Goal: Transaction & Acquisition: Purchase product/service

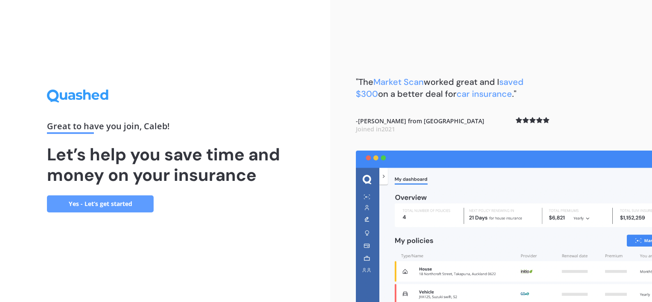
click at [129, 208] on link "Yes - Let’s get started" at bounding box center [100, 204] width 107 height 17
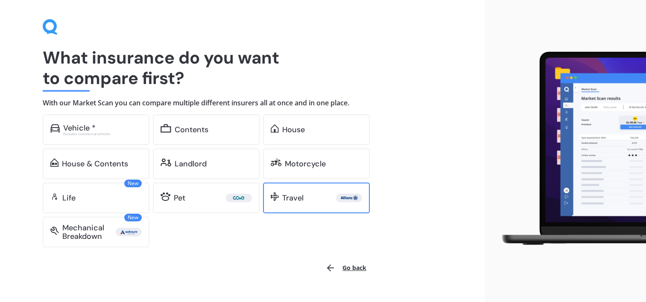
scroll to position [42, 0]
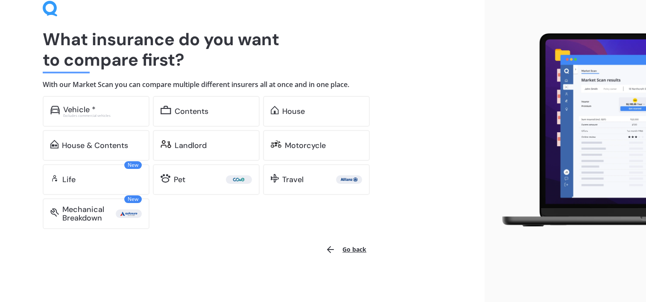
click at [348, 248] on button "Go back" at bounding box center [345, 250] width 51 height 20
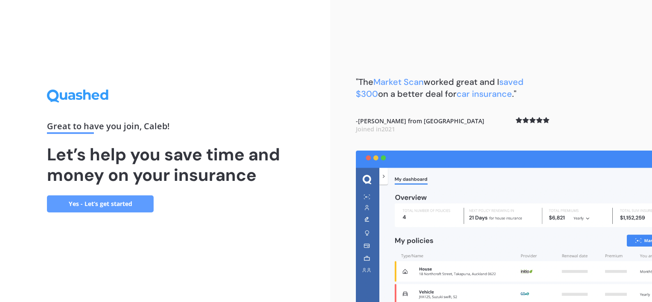
click at [118, 206] on link "Yes - Let’s get started" at bounding box center [100, 204] width 107 height 17
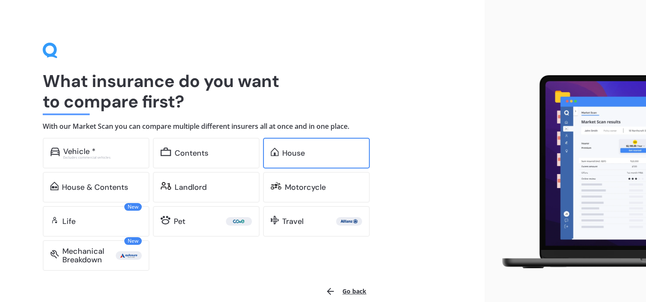
click at [281, 158] on div "House" at bounding box center [316, 153] width 107 height 31
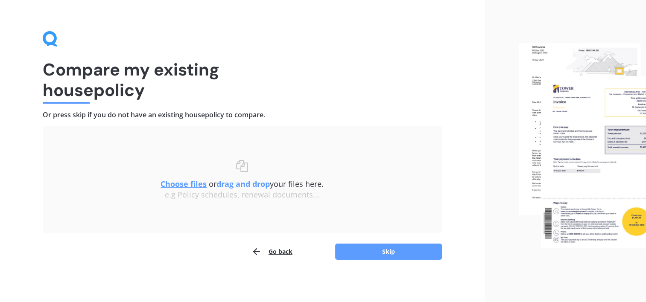
scroll to position [12, 0]
click at [380, 253] on button "Skip" at bounding box center [388, 251] width 107 height 16
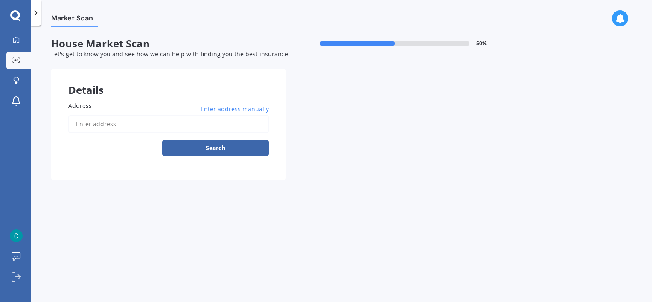
click at [121, 122] on input "Address" at bounding box center [168, 124] width 201 height 18
type input "[STREET_ADDRESS][PERSON_NAME]"
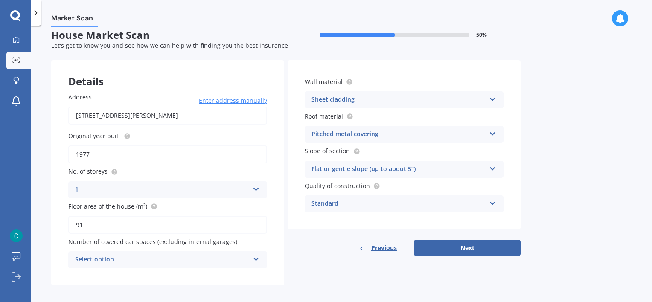
scroll to position [14, 0]
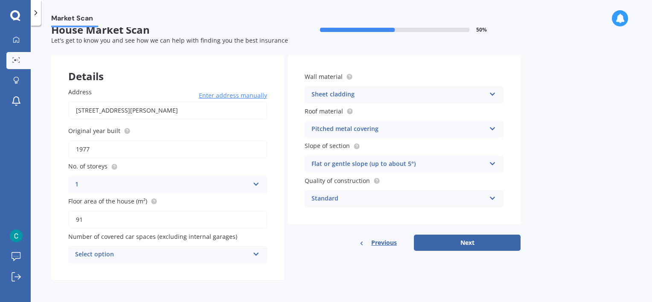
click at [251, 258] on div "Select option 0 1 2 3 4 5+" at bounding box center [167, 254] width 199 height 17
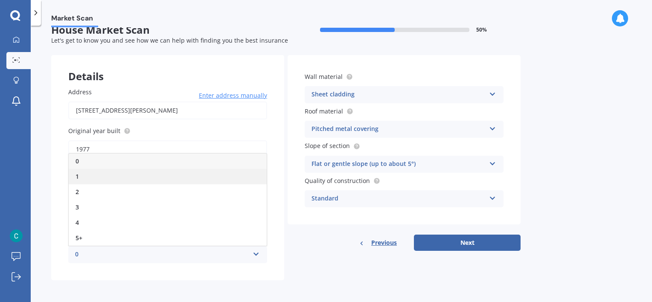
click at [150, 181] on div "1" at bounding box center [168, 176] width 198 height 15
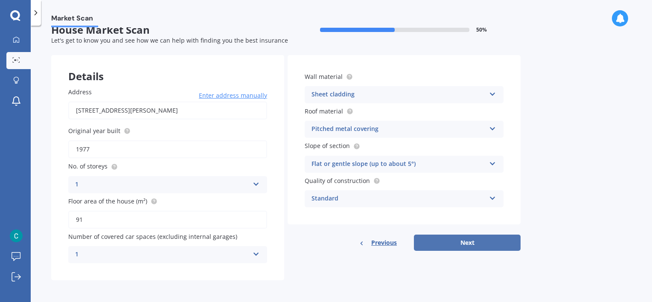
click at [445, 246] on button "Next" at bounding box center [467, 243] width 107 height 16
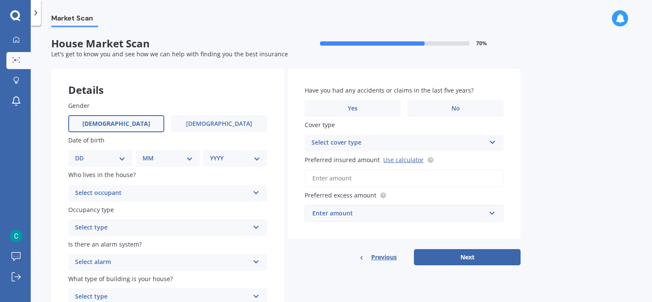
scroll to position [43, 0]
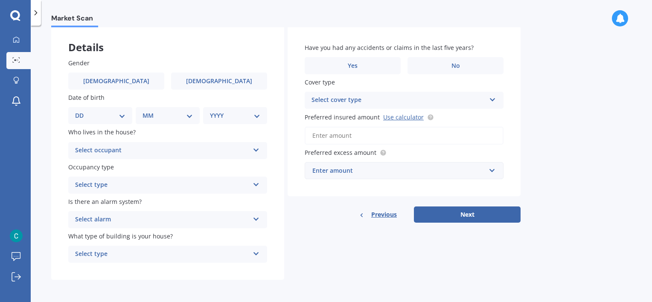
click at [147, 158] on div "Select occupant Owner Owner + Boarder" at bounding box center [167, 150] width 199 height 17
click at [148, 153] on div "Owner" at bounding box center [162, 151] width 174 height 10
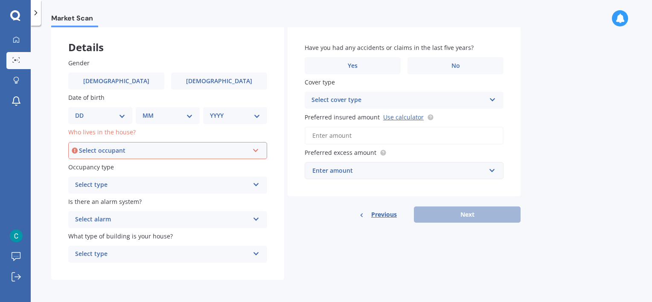
click at [142, 182] on div "Select type" at bounding box center [162, 185] width 174 height 10
click at [144, 180] on div "Permanent" at bounding box center [162, 185] width 174 height 10
click at [115, 219] on div "Select alarm" at bounding box center [162, 220] width 174 height 10
click at [134, 217] on div "Yes, monitored" at bounding box center [162, 220] width 174 height 10
click at [135, 217] on div "Select alarm" at bounding box center [164, 219] width 170 height 9
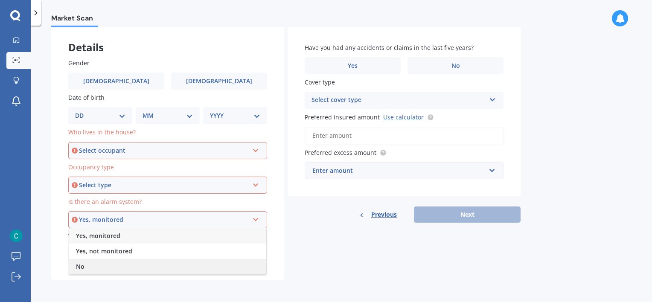
click at [108, 263] on div "No" at bounding box center [167, 266] width 197 height 15
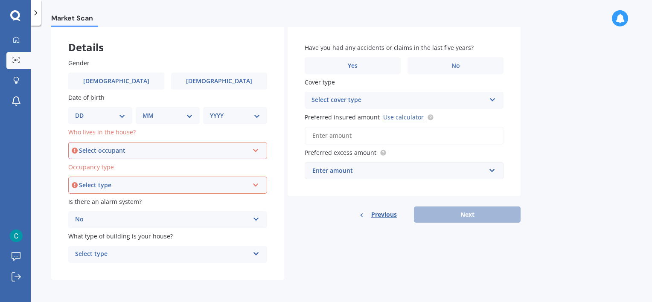
click at [123, 253] on div "Select type" at bounding box center [162, 254] width 174 height 10
click at [111, 212] on div "Freestanding" at bounding box center [168, 206] width 198 height 15
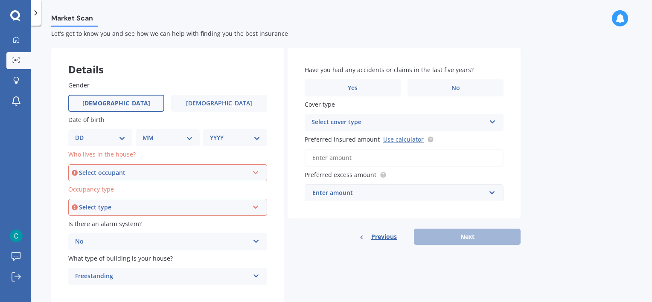
scroll to position [0, 0]
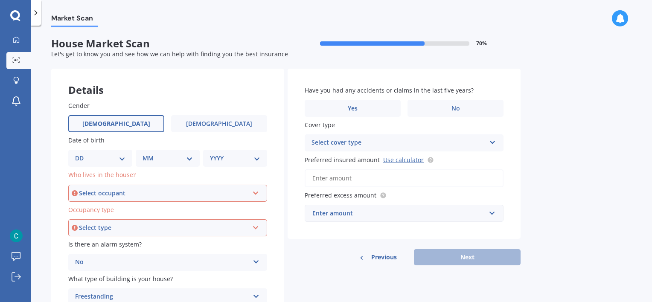
click at [148, 118] on label "[DEMOGRAPHIC_DATA]" at bounding box center [116, 123] width 96 height 17
click at [0, 0] on input "[DEMOGRAPHIC_DATA]" at bounding box center [0, 0] width 0 height 0
drag, startPoint x: 193, startPoint y: 131, endPoint x: 189, endPoint y: 132, distance: 4.4
click at [194, 131] on label "[DEMOGRAPHIC_DATA]" at bounding box center [219, 123] width 96 height 17
click at [0, 0] on input "[DEMOGRAPHIC_DATA]" at bounding box center [0, 0] width 0 height 0
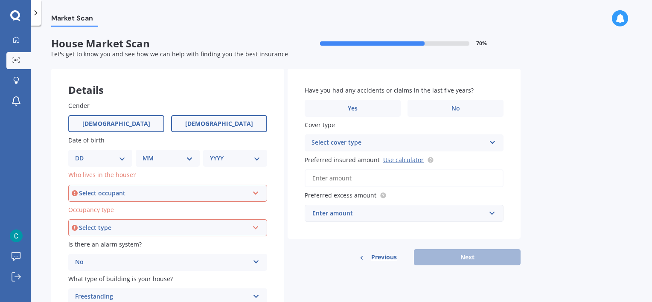
click at [150, 131] on label "[DEMOGRAPHIC_DATA]" at bounding box center [116, 123] width 96 height 17
click at [0, 0] on input "[DEMOGRAPHIC_DATA]" at bounding box center [0, 0] width 0 height 0
click at [108, 173] on span "Who lives in the house?" at bounding box center [101, 175] width 67 height 8
click at [109, 159] on select "DD 01 02 03 04 05 06 07 08 09 10 11 12 13 14 15 16 17 18 19 20 21 22 23 24 25 2…" at bounding box center [100, 158] width 50 height 9
select select "30"
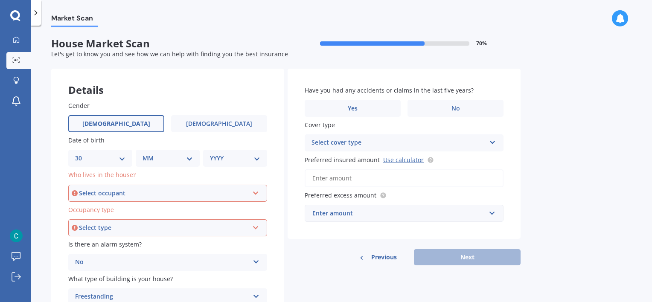
click at [82, 154] on select "DD 01 02 03 04 05 06 07 08 09 10 11 12 13 14 15 16 17 18 19 20 21 22 23 24 25 2…" at bounding box center [100, 158] width 50 height 9
click at [158, 153] on div "MM 01 02 03 04 05 06 07 08 09 10 11 12" at bounding box center [169, 158] width 61 height 17
click at [161, 162] on select "MM 01 02 03 04 05 06 07 08 09 10 11 12" at bounding box center [169, 158] width 47 height 9
select select "06"
click at [146, 154] on select "MM 01 02 03 04 05 06 07 08 09 10 11 12" at bounding box center [169, 158] width 47 height 9
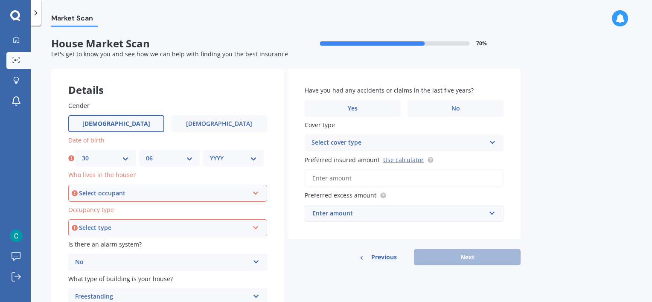
click at [235, 166] on div "YYYY 2009 2008 2007 2006 2005 2004 2003 2002 2001 2000 1999 1998 1997 1996 1995…" at bounding box center [233, 158] width 61 height 17
click at [235, 159] on select "YYYY 2009 2008 2007 2006 2005 2004 2003 2002 2001 2000 1999 1998 1997 1996 1995…" at bounding box center [233, 158] width 47 height 9
select select "2000"
click at [210, 154] on select "YYYY 2009 2008 2007 2006 2005 2004 2003 2002 2001 2000 1999 1998 1997 1996 1995…" at bounding box center [233, 158] width 47 height 9
click at [154, 197] on div "Select occupant" at bounding box center [164, 193] width 170 height 9
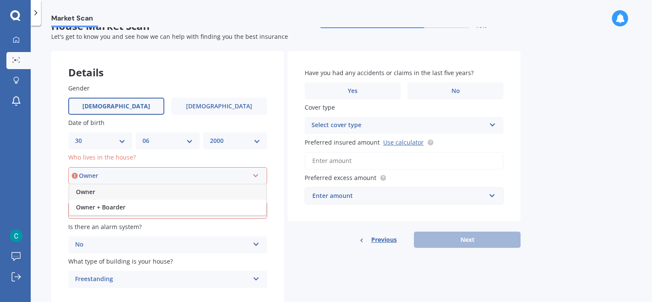
scroll to position [43, 0]
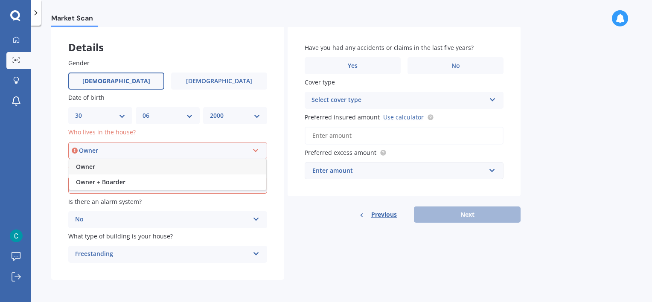
click at [261, 150] on div "Owner Owner Owner + Boarder" at bounding box center [167, 150] width 199 height 17
click at [261, 150] on div "Select occupant Owner Owner + Boarder" at bounding box center [167, 150] width 199 height 17
click at [261, 150] on div "Owner Owner Owner + Boarder" at bounding box center [167, 150] width 199 height 17
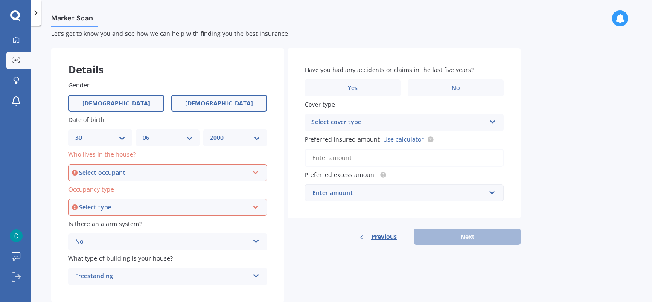
scroll to position [0, 0]
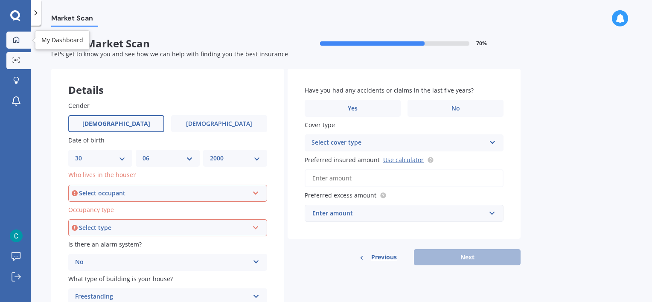
click at [13, 39] on icon at bounding box center [16, 39] width 7 height 7
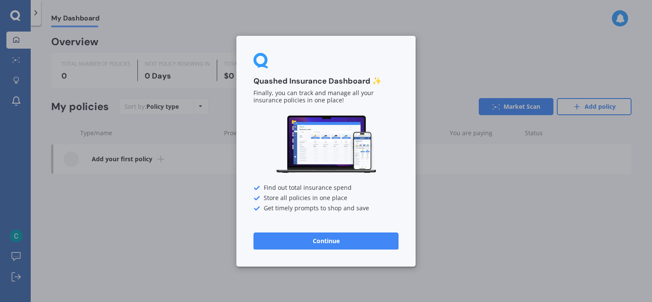
click at [305, 253] on div "Quashed Insurance Dashboard ✨ Finally, you can track and manage all your insura…" at bounding box center [326, 151] width 179 height 231
click at [308, 242] on button "Continue" at bounding box center [326, 240] width 145 height 17
